Goal: Information Seeking & Learning: Learn about a topic

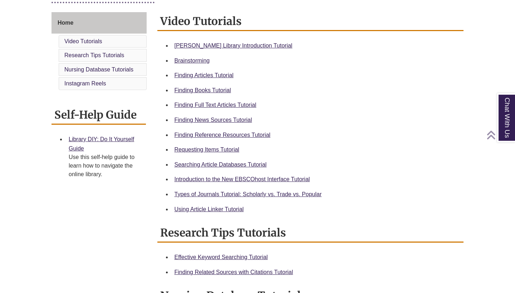
scroll to position [189, 0]
click at [260, 41] on div "Berntsen Library Introduction Tutorial" at bounding box center [317, 45] width 284 height 9
click at [260, 44] on link "Berntsen Library Introduction Tutorial" at bounding box center [234, 45] width 118 height 6
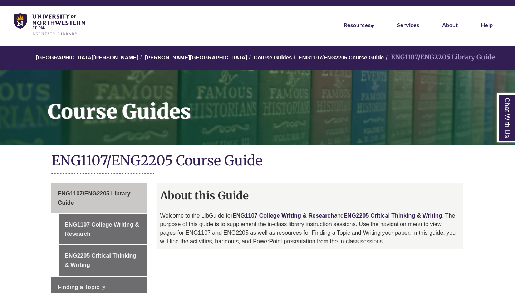
scroll to position [168, 0]
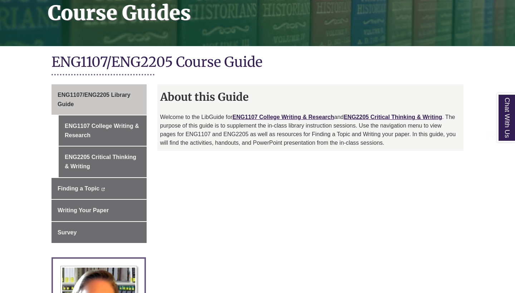
scroll to position [128, 0]
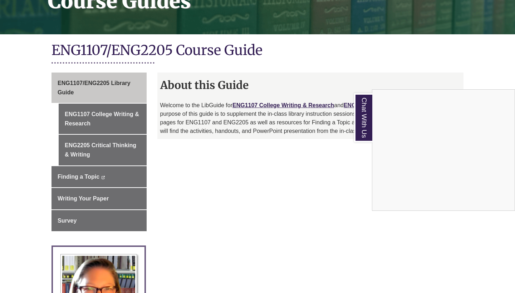
click at [123, 123] on div "Chat With Us" at bounding box center [257, 146] width 515 height 293
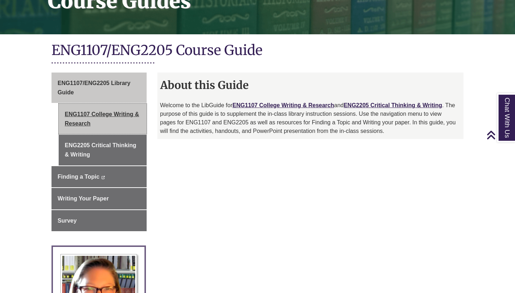
click at [124, 118] on link "ENG1107 College Writing & Research" at bounding box center [103, 119] width 88 height 30
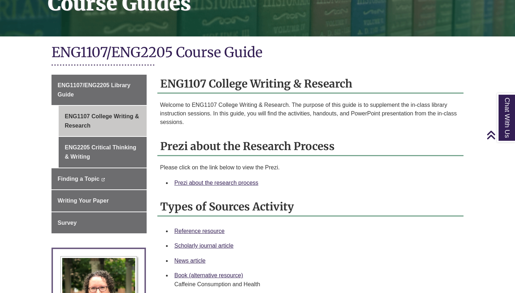
scroll to position [127, 0]
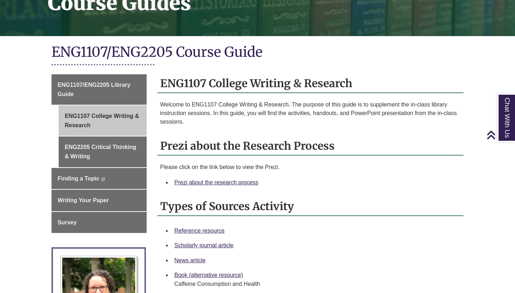
click at [238, 185] on div "Prezi about the research process" at bounding box center [317, 182] width 284 height 9
click at [238, 183] on link "Prezi about the research process" at bounding box center [217, 183] width 84 height 6
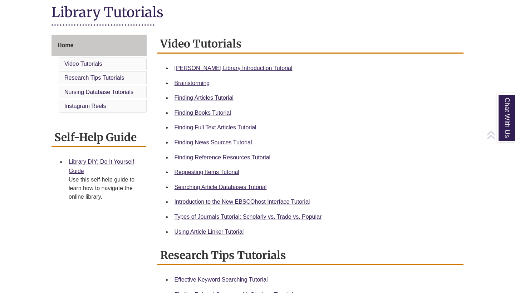
scroll to position [168, 0]
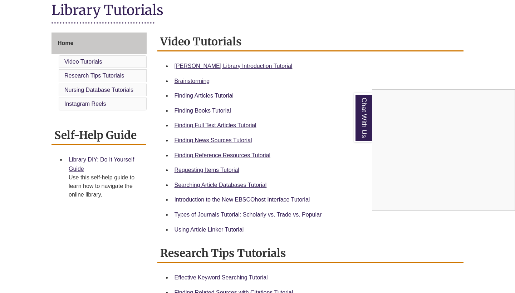
click at [237, 151] on div "Chat With Us" at bounding box center [257, 146] width 515 height 293
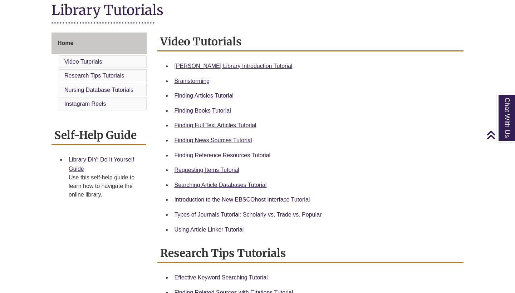
click at [238, 154] on link "Finding Reference Resources Tutorial" at bounding box center [223, 155] width 96 height 6
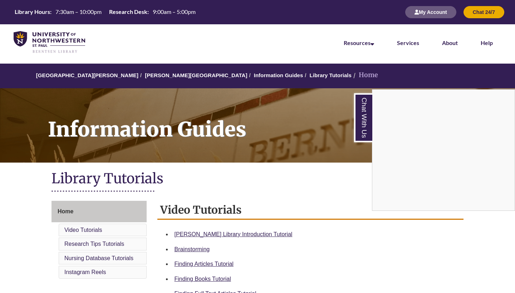
click at [77, 39] on img at bounding box center [50, 42] width 72 height 23
click at [32, 28] on nav "Resources Find Resources Library Search Databases & Articles Interlibrary Loan …" at bounding box center [257, 42] width 515 height 36
click at [35, 35] on img at bounding box center [50, 42] width 72 height 23
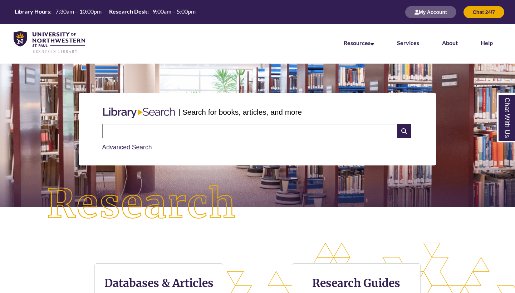
click at [282, 131] on input "text" at bounding box center [249, 131] width 295 height 14
click at [126, 133] on input "**********" at bounding box center [249, 131] width 295 height 14
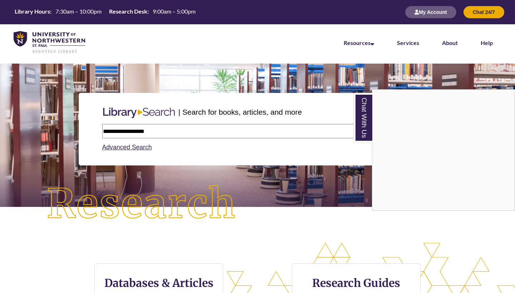
type input "**********"
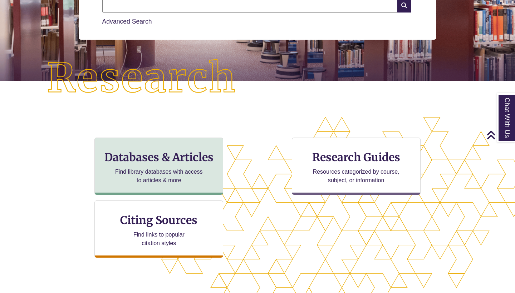
click at [215, 165] on div "Databases & Articles Find library databases with access to articles & more" at bounding box center [158, 166] width 129 height 57
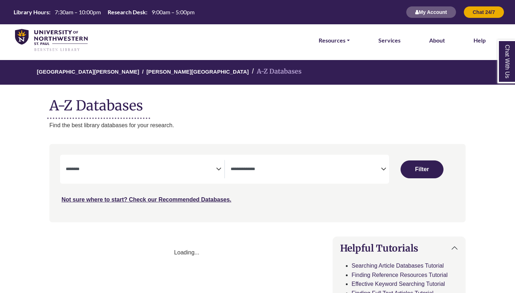
select select "Database Subject Filter"
select select "Database Types Filter"
select select "Database Subject Filter"
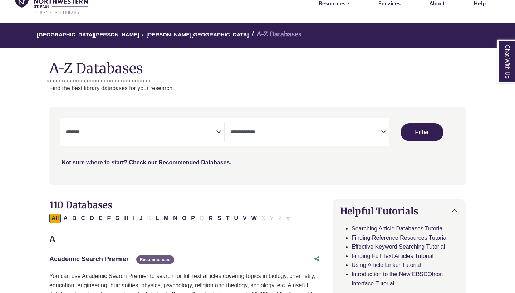
scroll to position [38, 1]
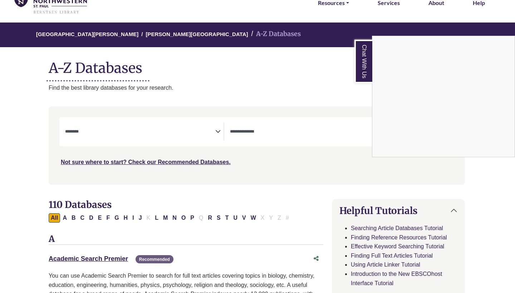
click at [319, 124] on div "Chat With Us" at bounding box center [257, 146] width 515 height 293
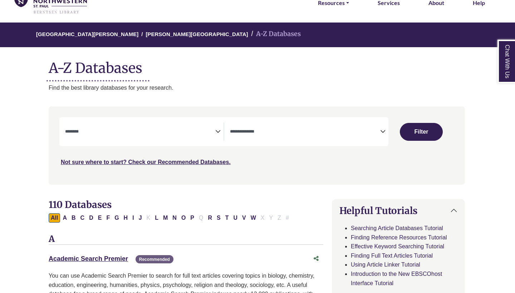
click at [324, 131] on textarea "Search" at bounding box center [305, 132] width 150 height 6
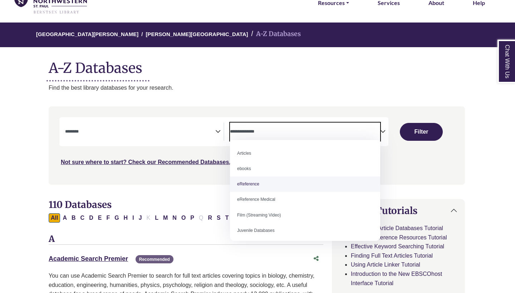
select select "*****"
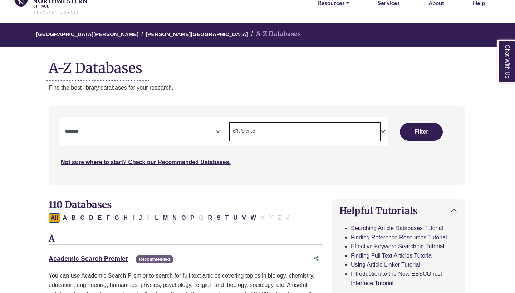
scroll to position [14, 0]
click at [194, 135] on span "Search filters" at bounding box center [140, 132] width 150 height 18
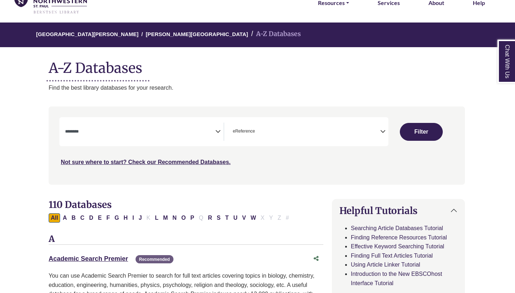
click at [217, 113] on div "**********" at bounding box center [256, 151] width 425 height 89
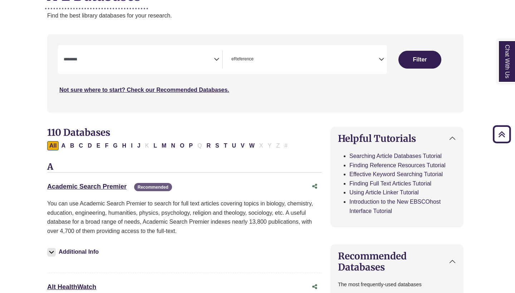
scroll to position [89, 2]
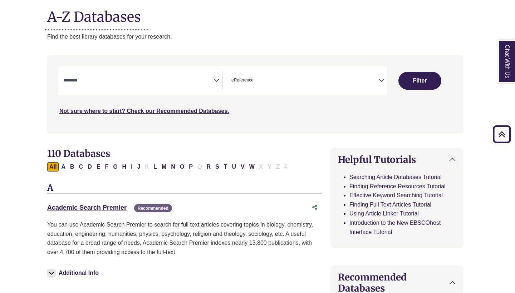
click at [209, 89] on div "**********" at bounding box center [222, 80] width 329 height 29
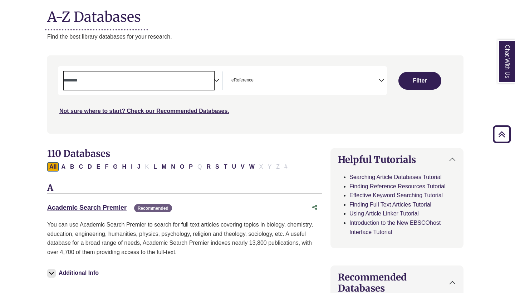
click at [210, 85] on span "Search filters" at bounding box center [139, 81] width 150 height 18
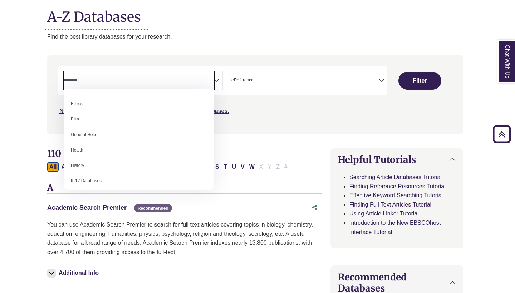
scroll to position [282, 0]
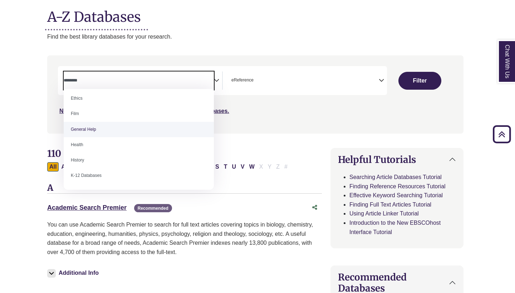
select select "*****"
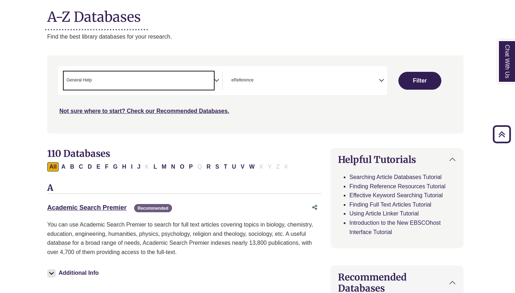
scroll to position [136, 0]
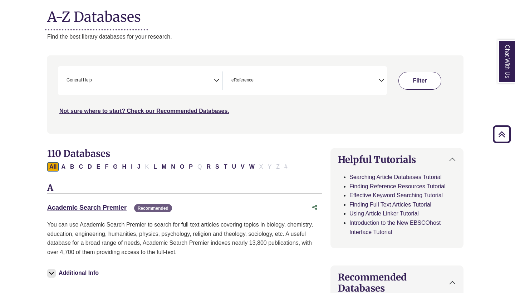
click at [416, 88] on button "Filter" at bounding box center [420, 81] width 43 height 18
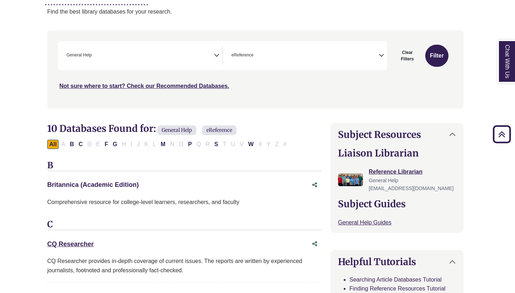
scroll to position [126, 3]
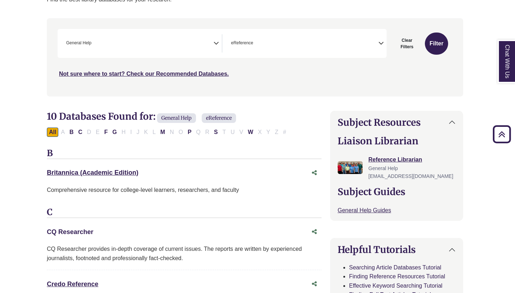
click at [73, 229] on link "CQ Researcher This link opens in a new window" at bounding box center [70, 232] width 47 height 7
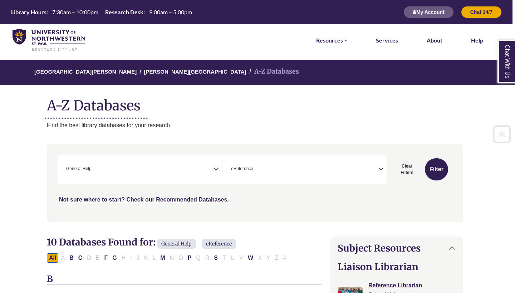
scroll to position [0, 3]
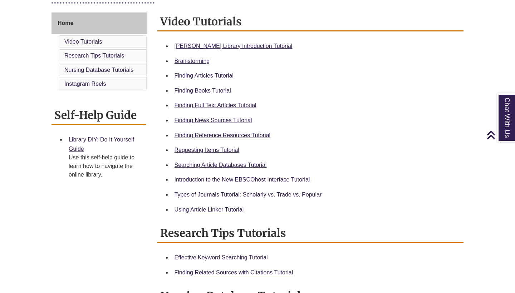
scroll to position [190, 0]
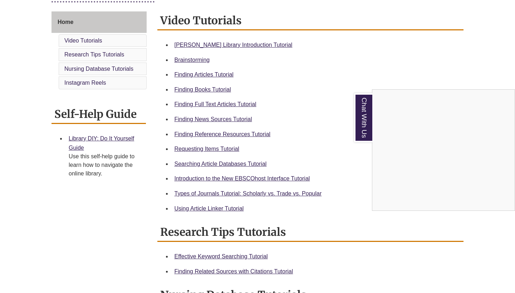
click at [242, 120] on div "Chat With Us" at bounding box center [257, 146] width 515 height 293
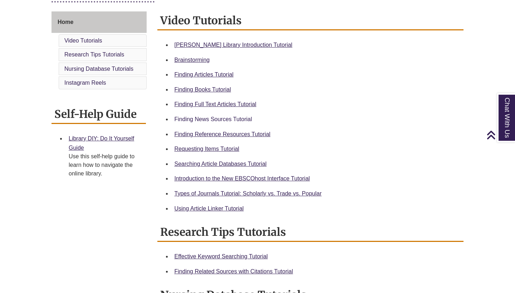
click at [242, 119] on link "Finding News Sources Tutorial" at bounding box center [214, 119] width 78 height 6
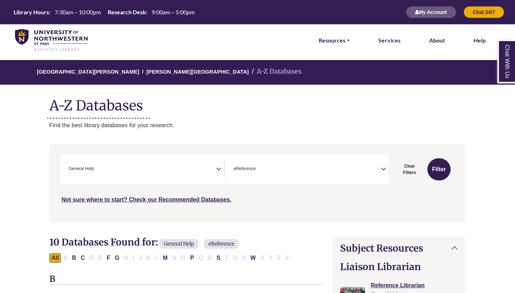
scroll to position [0, 3]
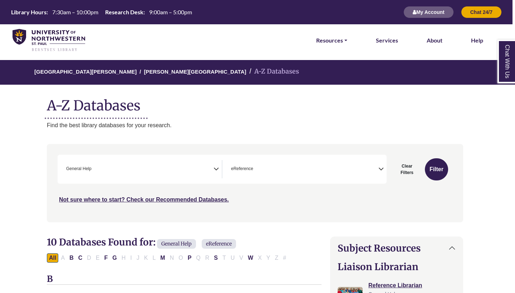
click at [29, 39] on img at bounding box center [49, 40] width 73 height 23
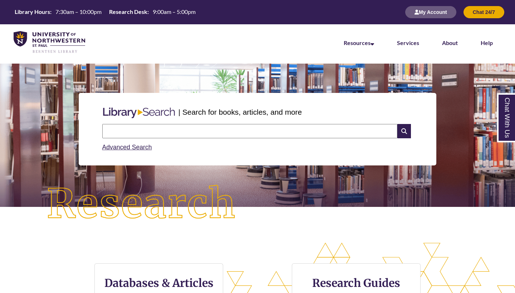
click at [208, 125] on input "text" at bounding box center [249, 131] width 295 height 14
type input "**********"
